Goal: Information Seeking & Learning: Learn about a topic

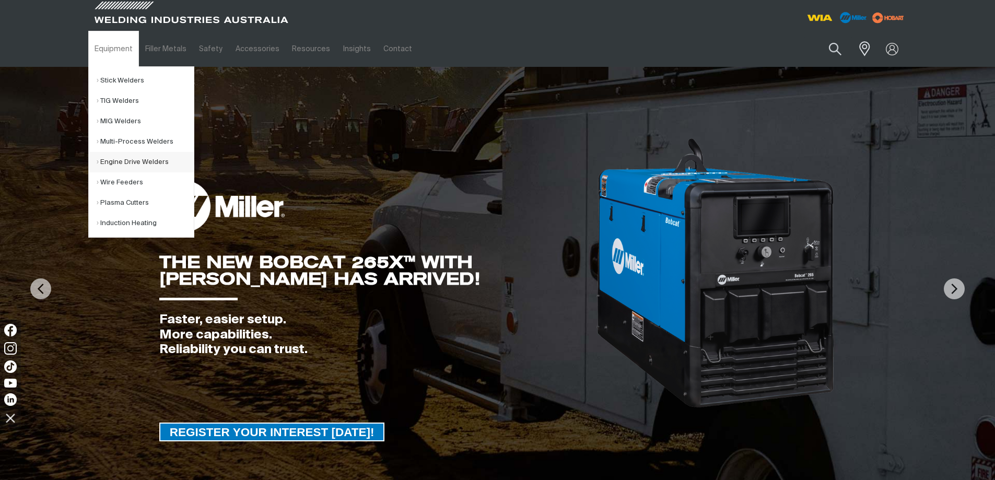
click at [122, 163] on link "Engine Drive Welders" at bounding box center [145, 162] width 97 height 20
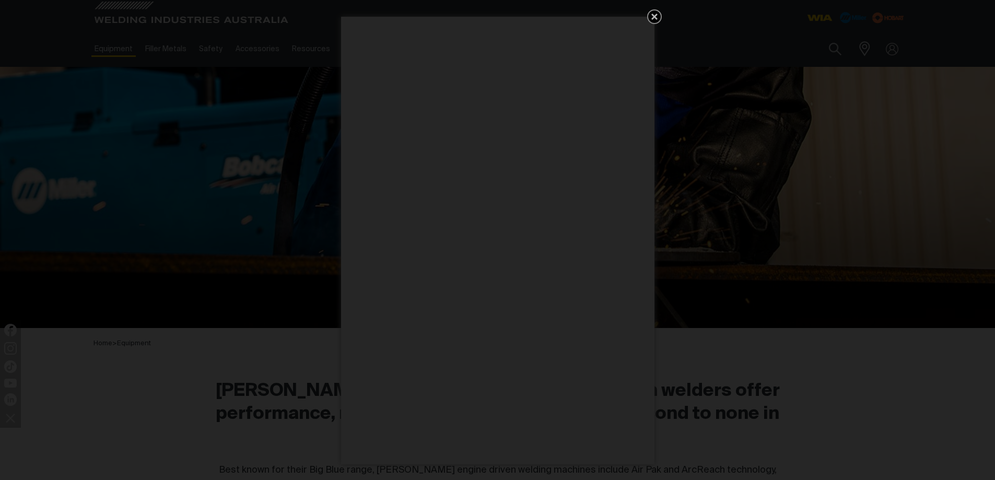
click at [655, 19] on icon "Get 5 WIA Welding Guides Free!" at bounding box center [654, 16] width 13 height 13
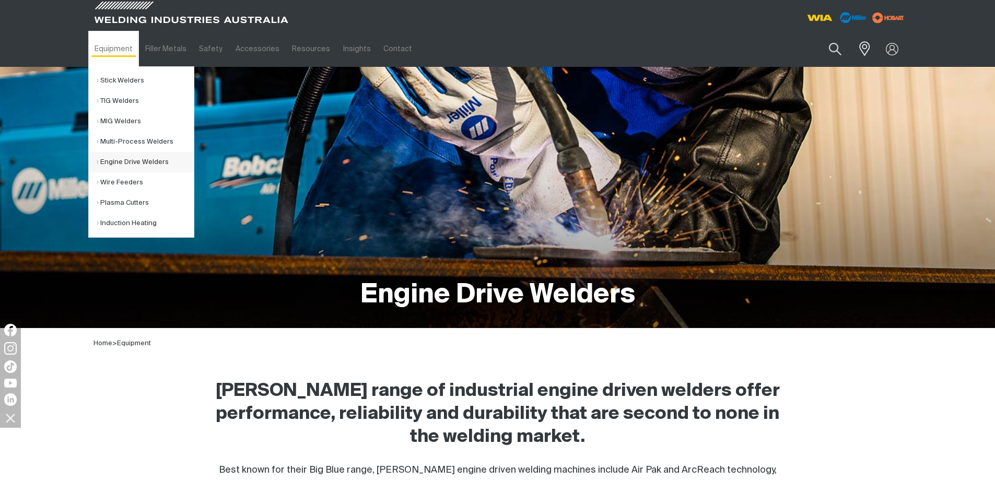
click at [135, 163] on link "Engine Drive Welders" at bounding box center [145, 162] width 97 height 20
click at [126, 162] on link "Engine Drive Welders" at bounding box center [145, 162] width 97 height 20
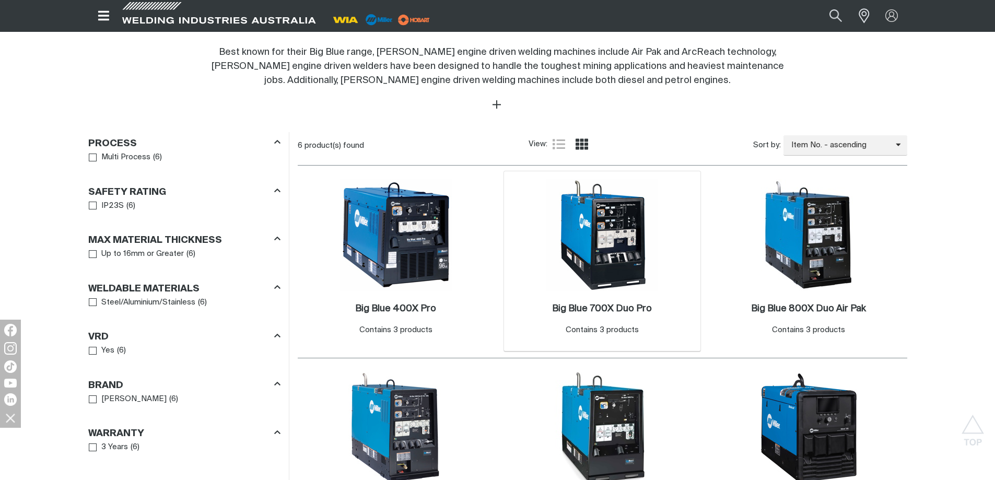
scroll to position [679, 0]
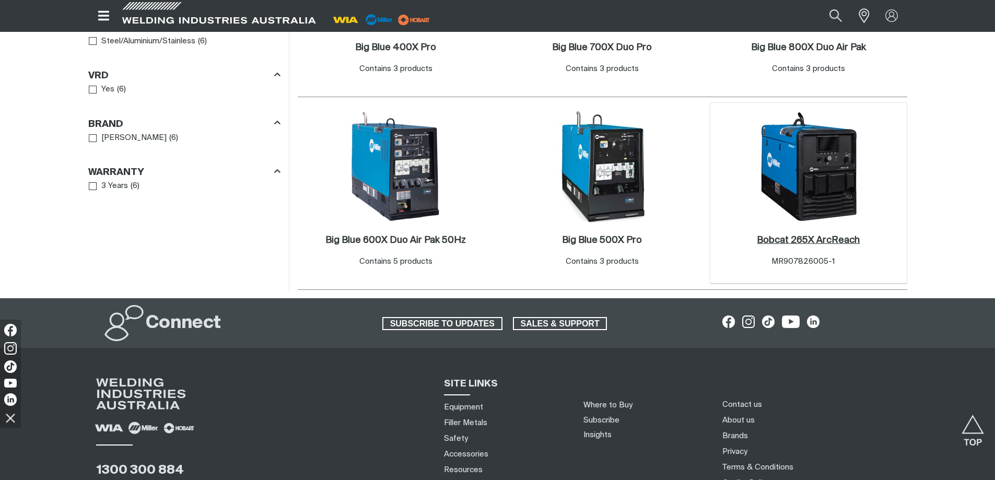
click at [787, 239] on h2 "Bobcat 265X ArcReach ." at bounding box center [808, 239] width 103 height 9
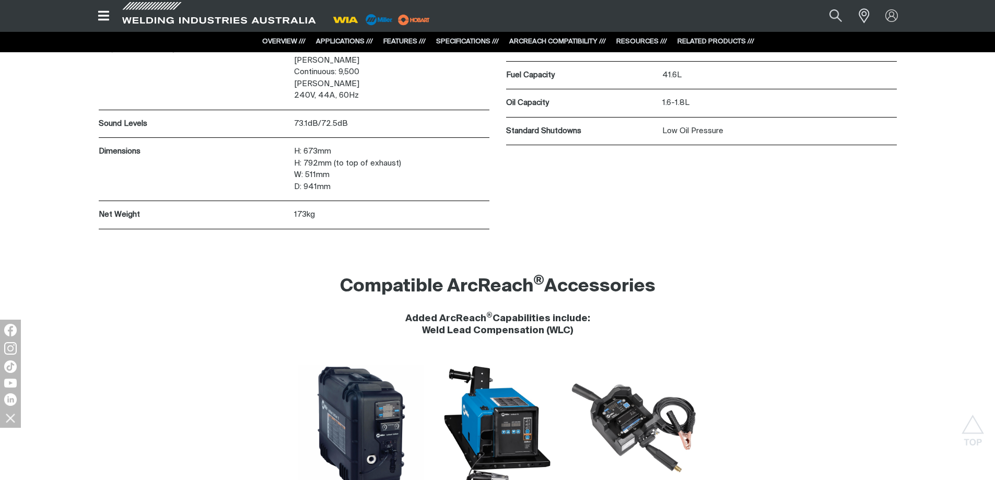
scroll to position [5847, 0]
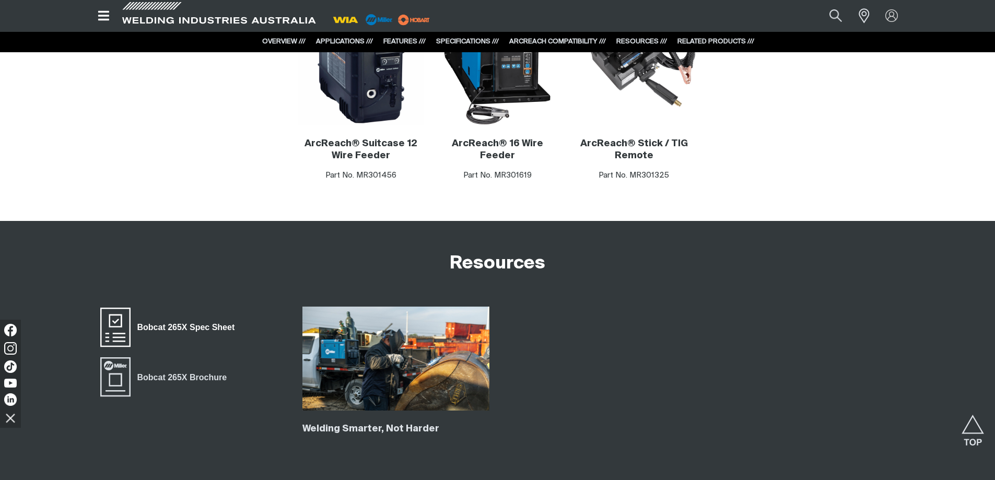
click at [196, 321] on span "Bobcat 265X Spec Sheet" at bounding box center [186, 328] width 111 height 14
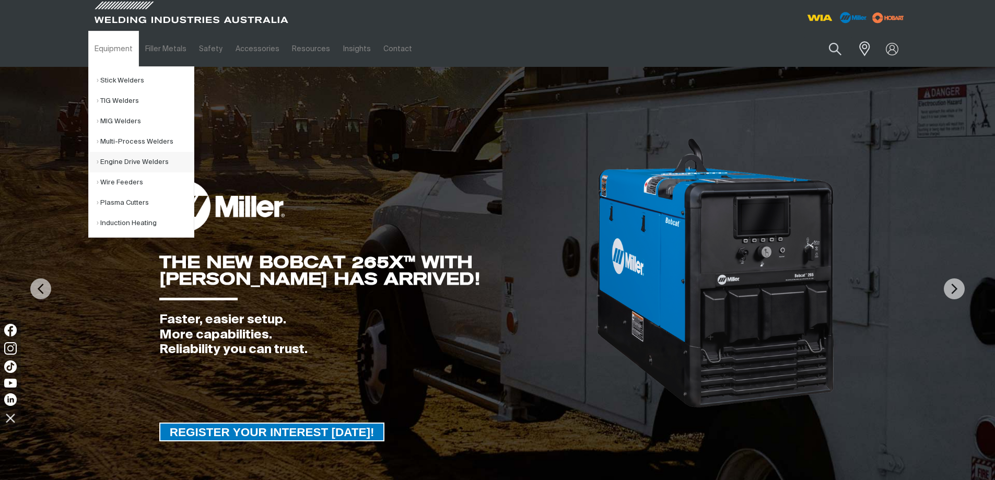
click at [125, 165] on link "Engine Drive Welders" at bounding box center [145, 162] width 97 height 20
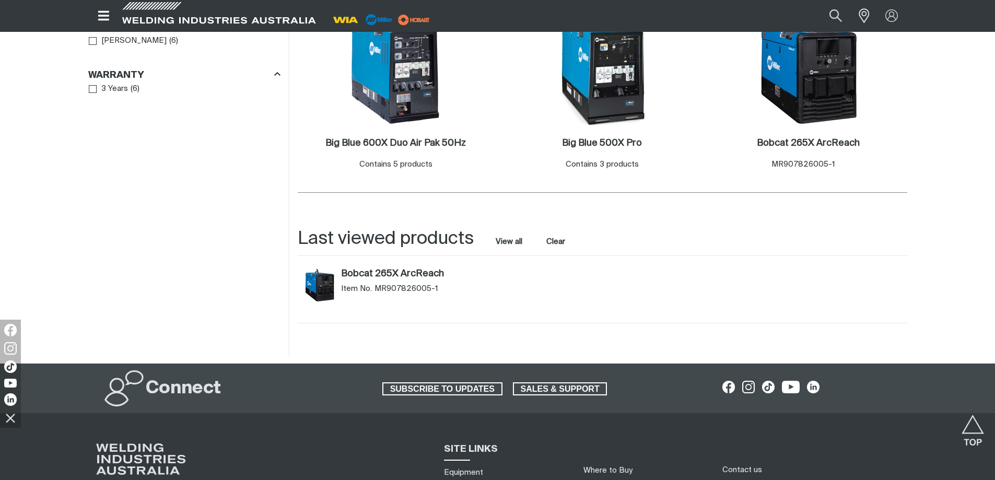
scroll to position [783, 0]
